Goal: Task Accomplishment & Management: Use online tool/utility

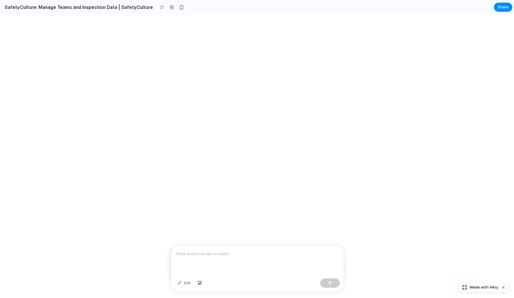
click at [207, 256] on p at bounding box center [257, 254] width 162 height 7
